Goal: Task Accomplishment & Management: Complete application form

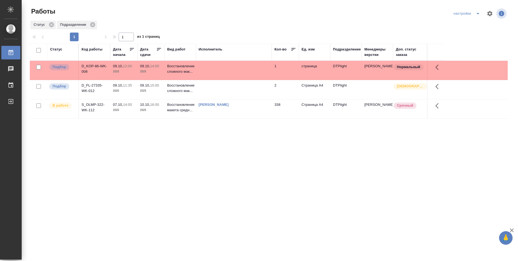
click at [247, 73] on td at bounding box center [234, 70] width 76 height 19
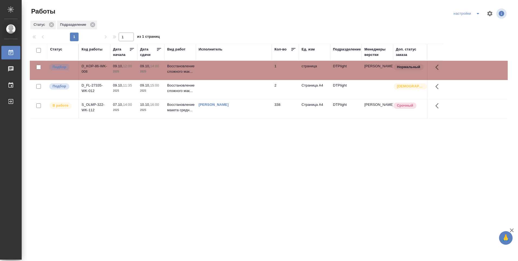
click at [247, 73] on td at bounding box center [234, 70] width 76 height 19
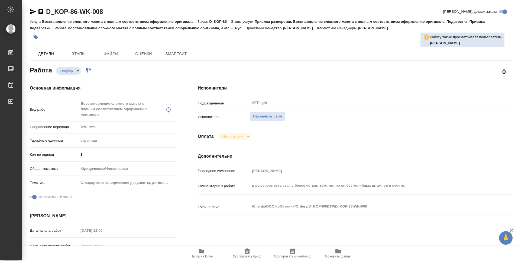
type textarea "x"
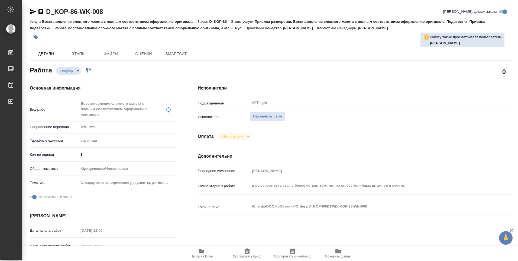
type textarea "x"
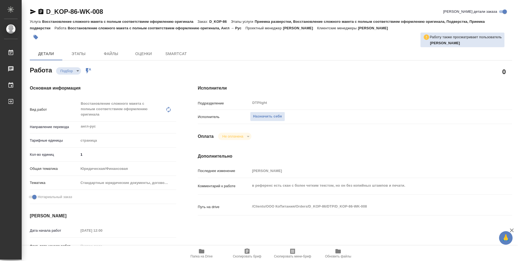
type textarea "x"
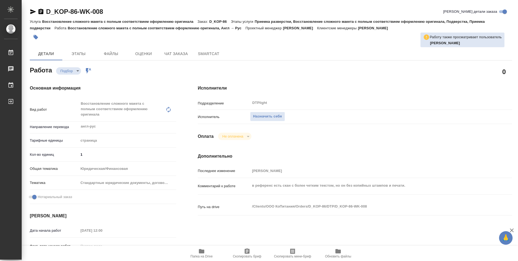
type textarea "x"
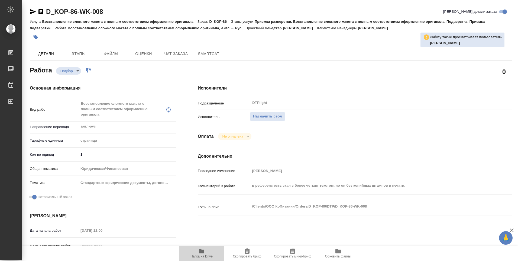
click at [203, 252] on icon "button" at bounding box center [201, 251] width 5 height 4
type textarea "x"
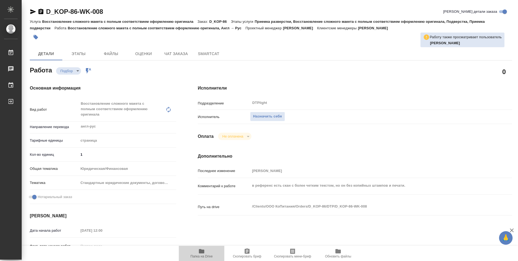
type textarea "x"
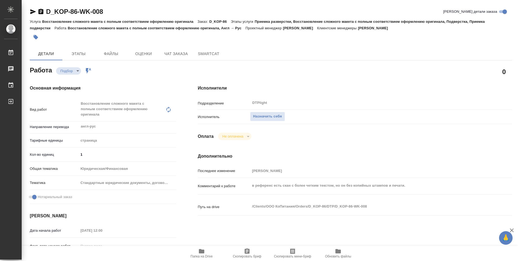
type textarea "x"
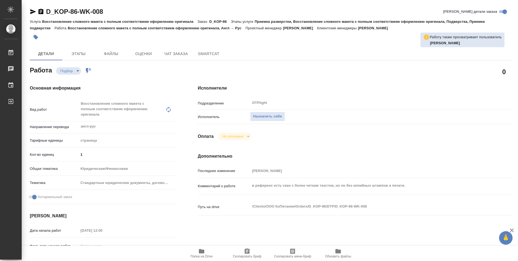
type textarea "x"
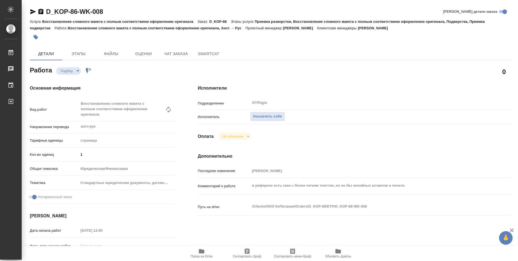
type textarea "x"
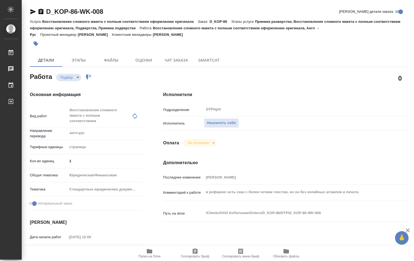
type textarea "x"
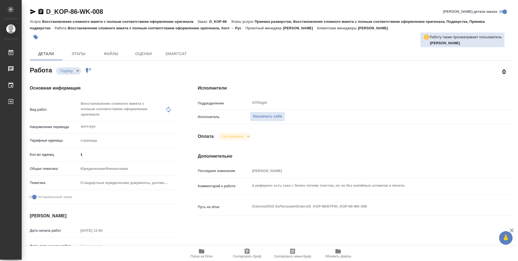
type textarea "x"
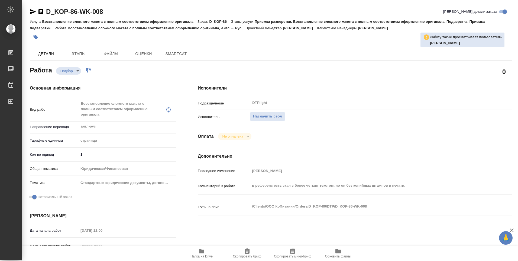
type textarea "x"
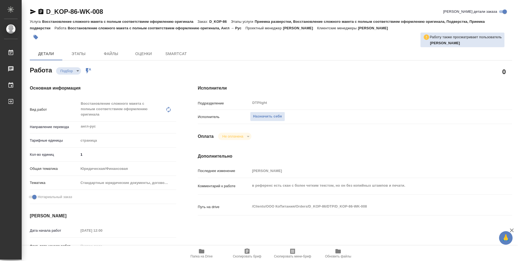
type textarea "x"
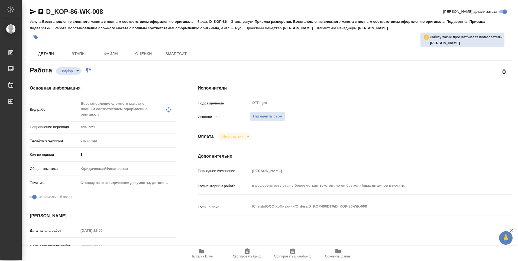
type textarea "x"
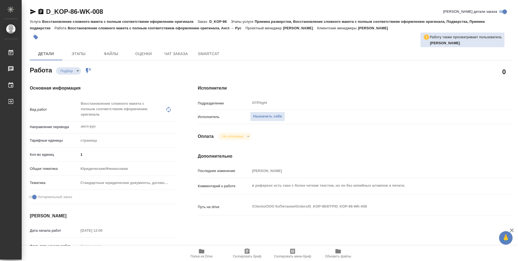
type textarea "x"
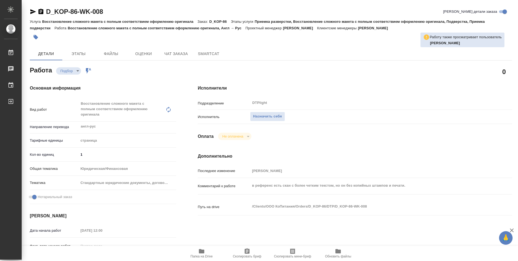
type textarea "x"
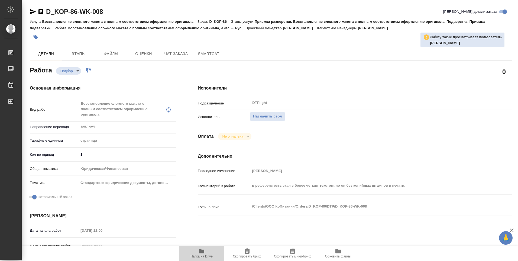
click at [207, 255] on span "Папка на Drive" at bounding box center [202, 256] width 22 height 4
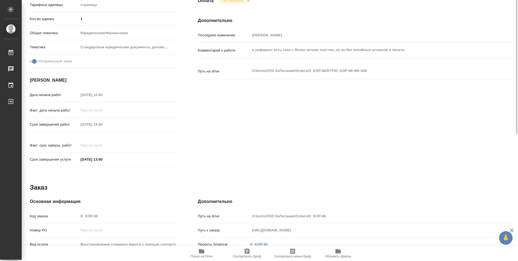
scroll to position [54, 0]
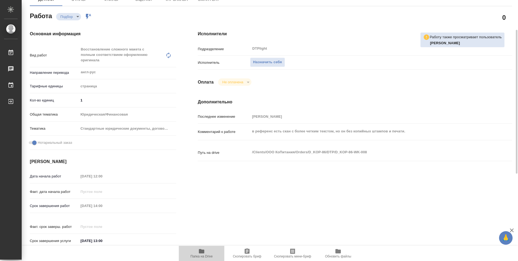
click at [200, 252] on icon "button" at bounding box center [201, 251] width 5 height 4
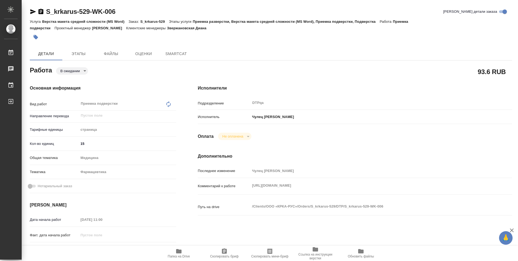
type textarea "x"
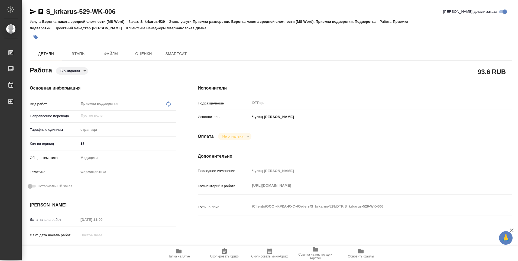
type textarea "x"
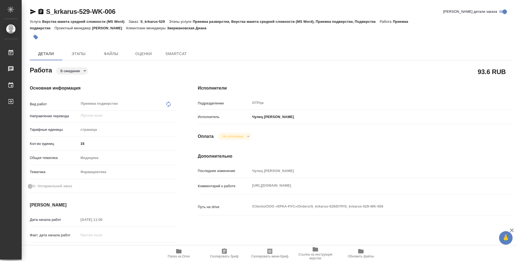
type textarea "x"
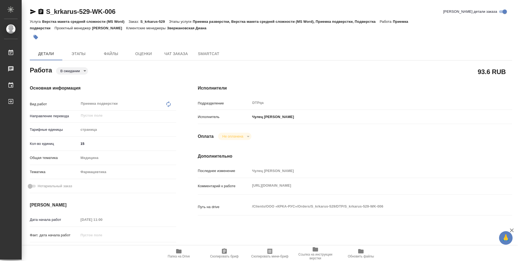
type textarea "x"
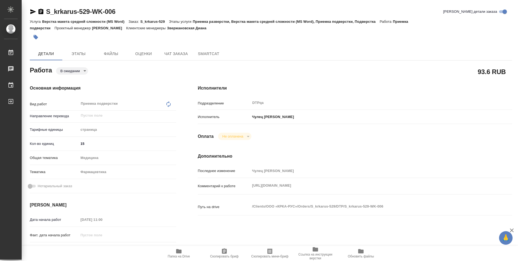
type textarea "x"
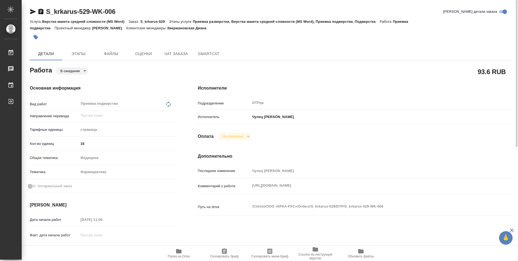
type textarea "x"
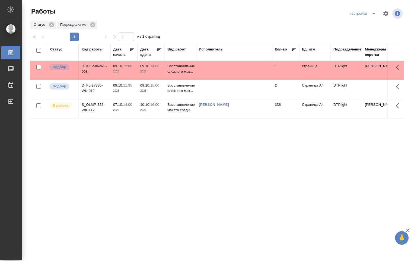
click at [226, 89] on td at bounding box center [234, 89] width 76 height 19
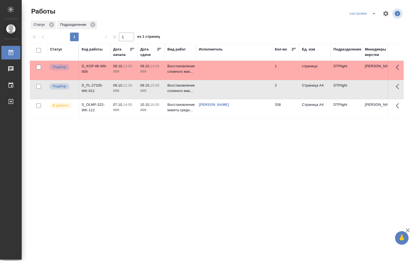
click at [226, 88] on td at bounding box center [234, 89] width 76 height 19
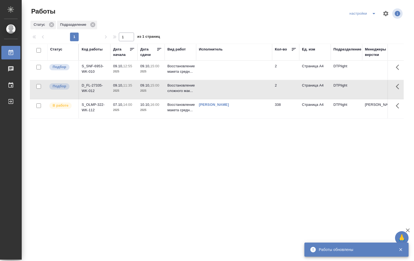
click at [208, 70] on td at bounding box center [234, 70] width 76 height 19
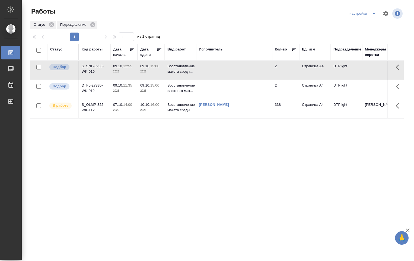
click at [210, 69] on td at bounding box center [234, 70] width 76 height 19
click at [183, 86] on p "Восстановление сложного мак..." at bounding box center [180, 88] width 26 height 11
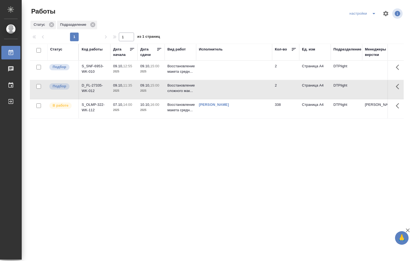
click at [211, 89] on td at bounding box center [234, 89] width 76 height 19
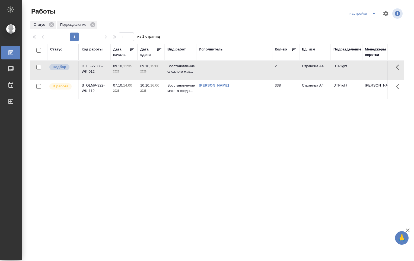
click at [211, 71] on td at bounding box center [234, 70] width 76 height 19
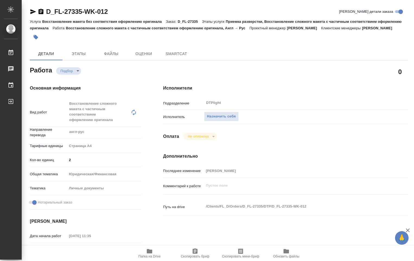
type textarea "x"
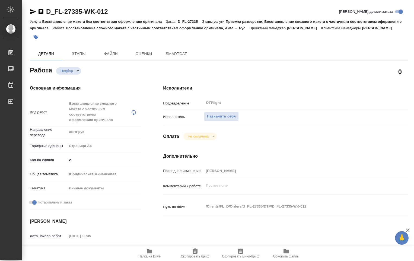
type textarea "x"
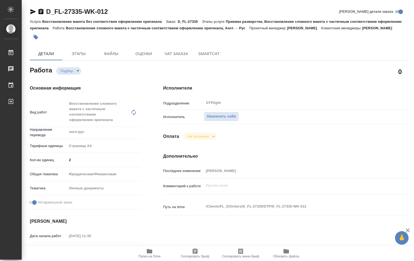
type textarea "x"
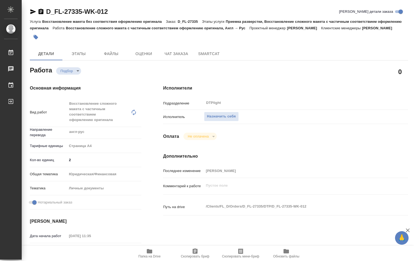
click at [149, 252] on icon "button" at bounding box center [149, 251] width 5 height 4
type textarea "x"
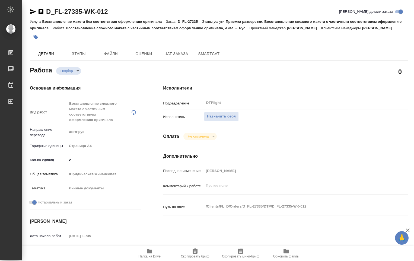
type textarea "x"
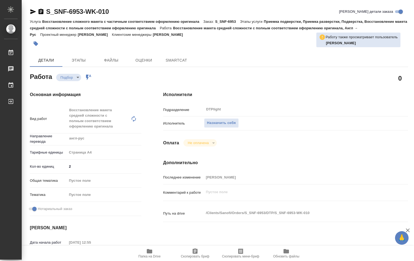
type textarea "x"
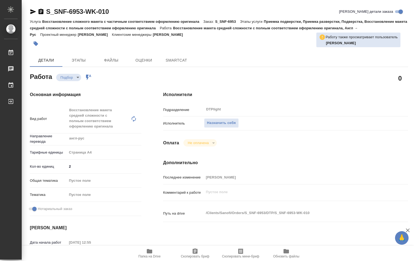
type textarea "x"
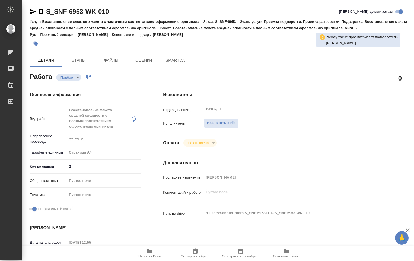
type textarea "x"
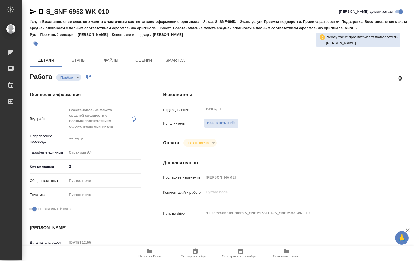
type textarea "x"
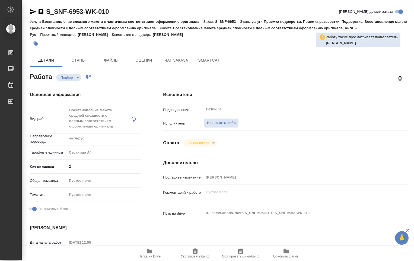
click at [151, 252] on icon "button" at bounding box center [149, 251] width 5 height 4
type textarea "x"
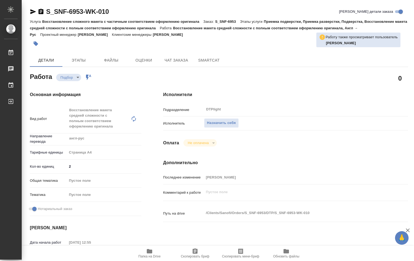
type textarea "x"
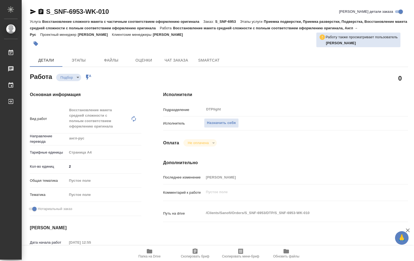
type textarea "x"
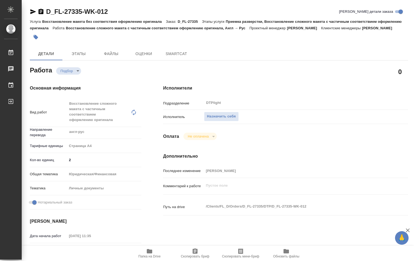
type textarea "x"
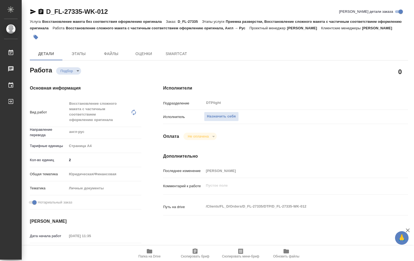
type textarea "x"
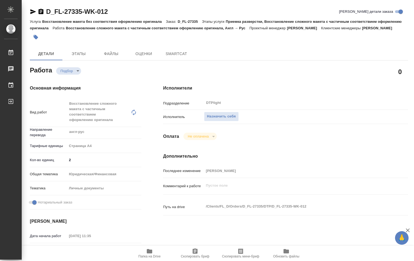
type textarea "x"
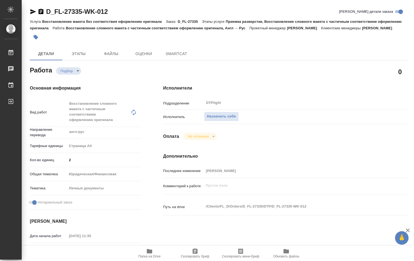
type textarea "x"
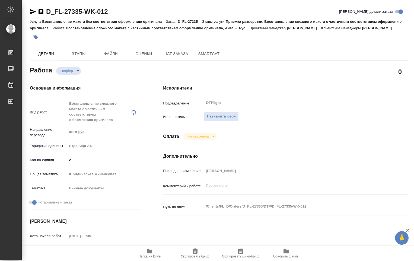
type textarea "x"
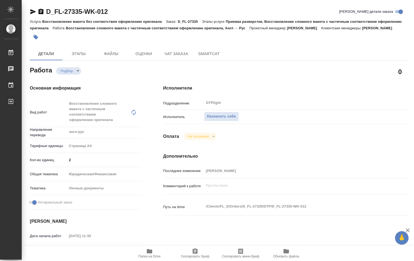
click at [153, 253] on span "Папка на Drive" at bounding box center [149, 253] width 39 height 10
type textarea "x"
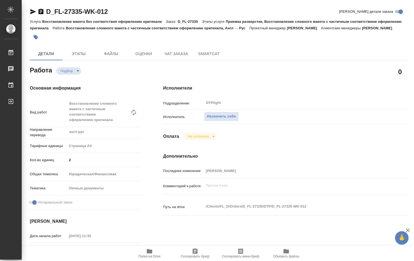
type textarea "x"
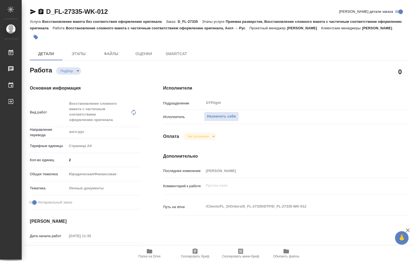
type textarea "x"
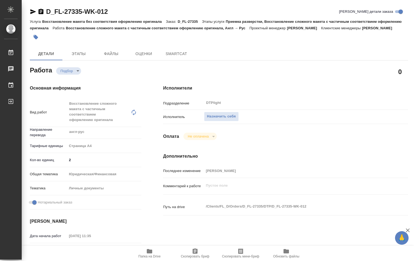
type textarea "x"
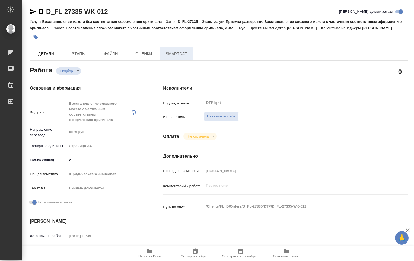
type textarea "x"
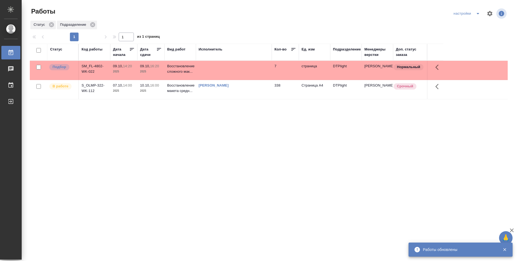
click at [206, 71] on td at bounding box center [234, 70] width 76 height 19
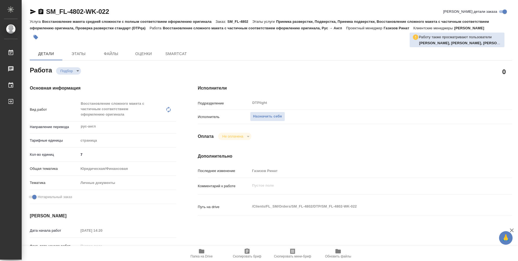
type textarea "x"
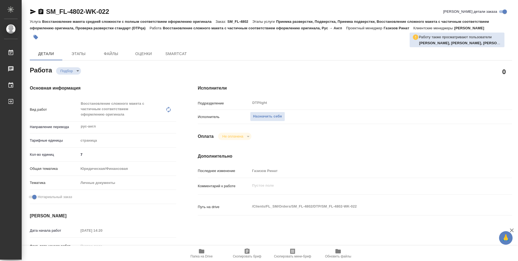
type textarea "x"
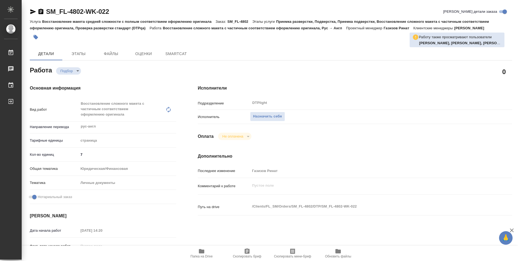
type textarea "x"
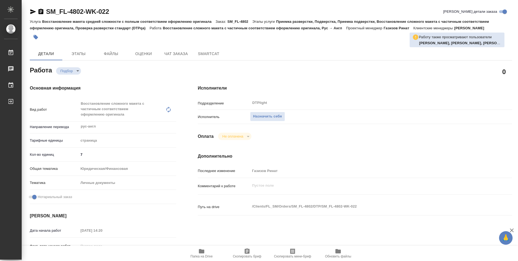
type textarea "x"
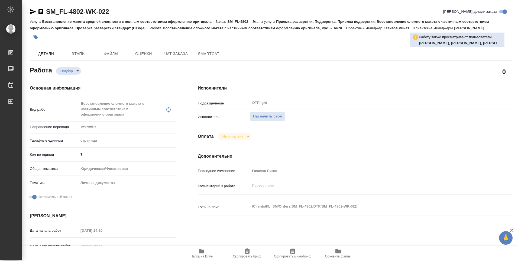
type textarea "x"
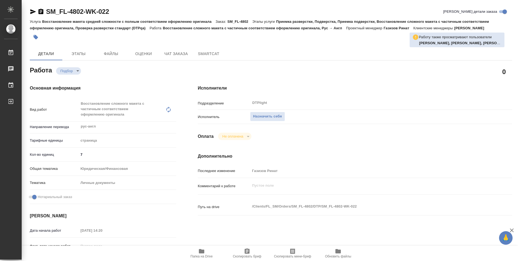
click at [205, 252] on span "Папка на Drive" at bounding box center [201, 253] width 39 height 10
